Goal: Task Accomplishment & Management: Manage account settings

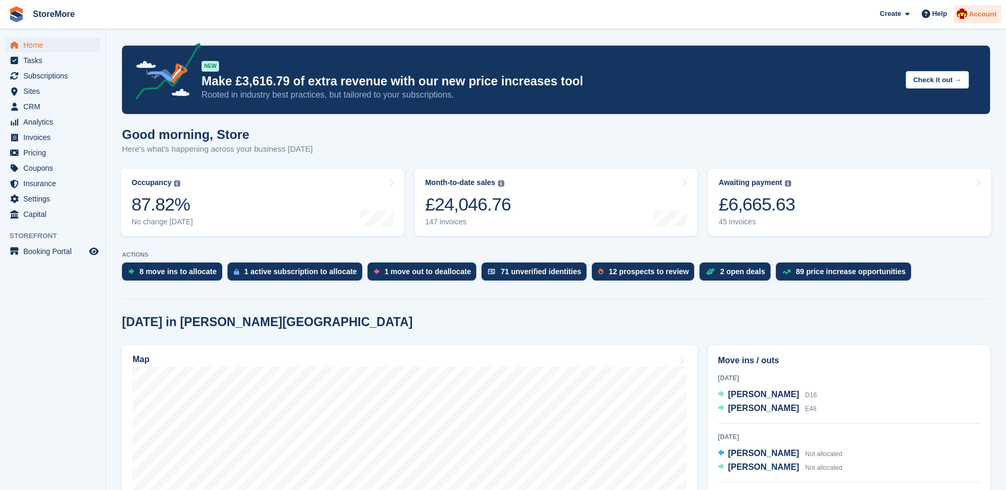
click at [981, 16] on span "Account" at bounding box center [983, 14] width 28 height 11
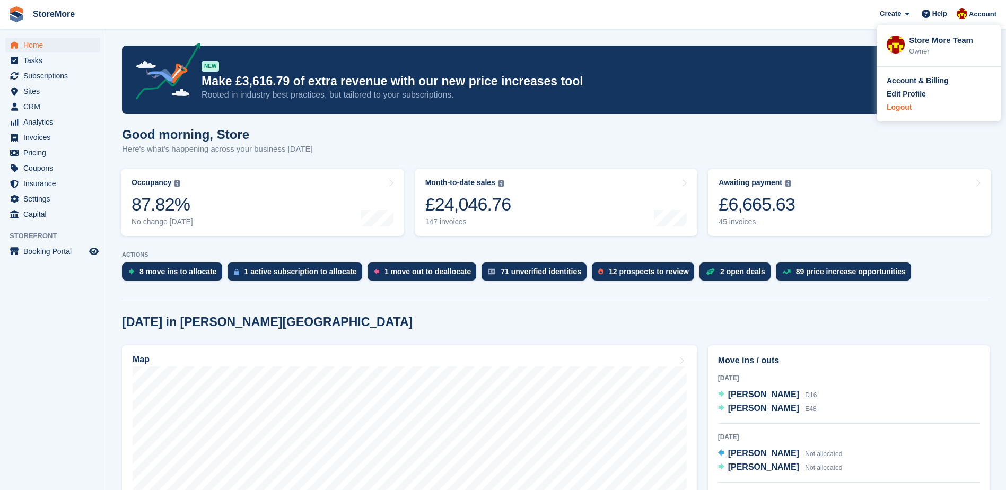
click at [918, 111] on div "Logout" at bounding box center [939, 107] width 105 height 11
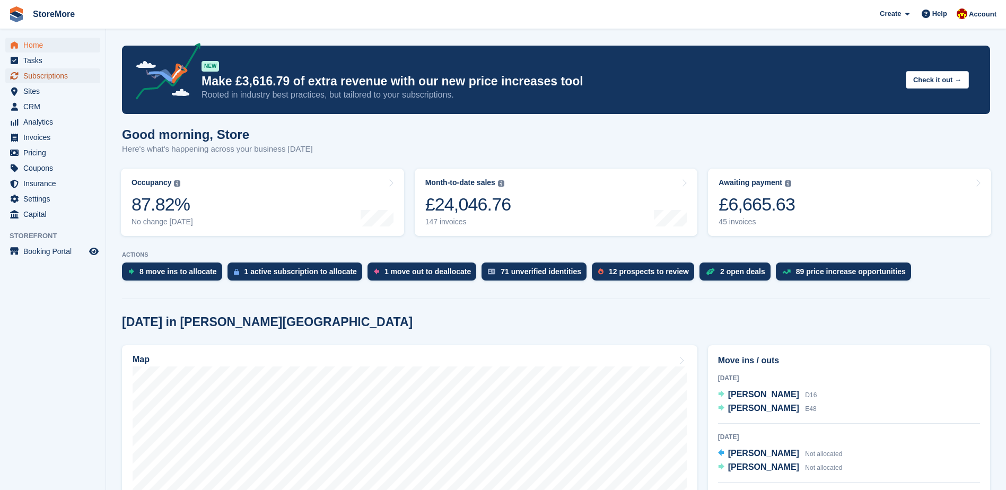
click at [90, 69] on link "Subscriptions" at bounding box center [52, 75] width 95 height 15
